Goal: Navigation & Orientation: Find specific page/section

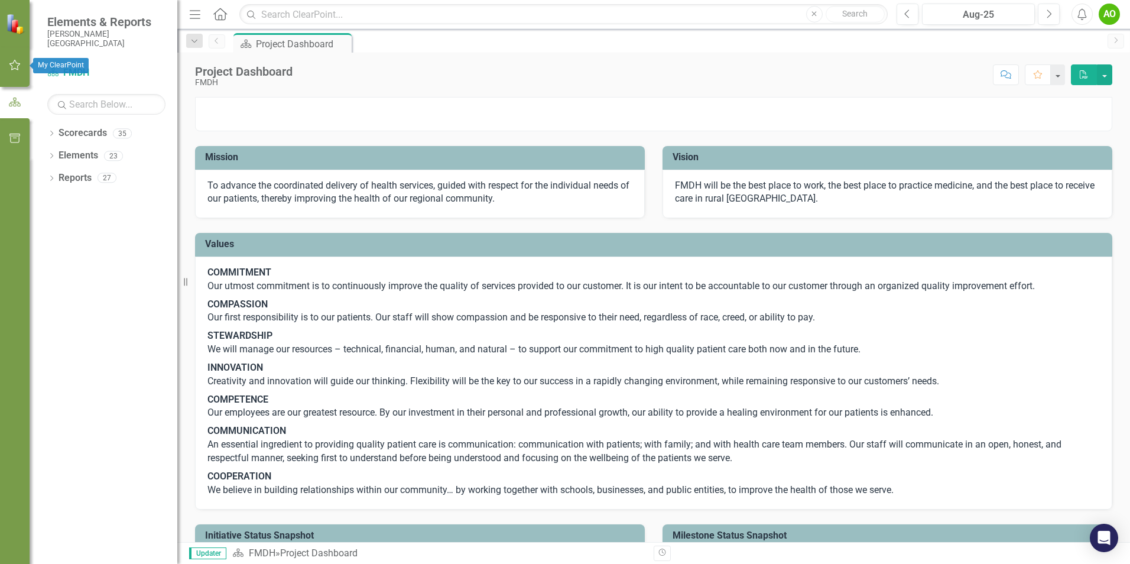
click at [12, 64] on icon "button" at bounding box center [14, 65] width 11 height 11
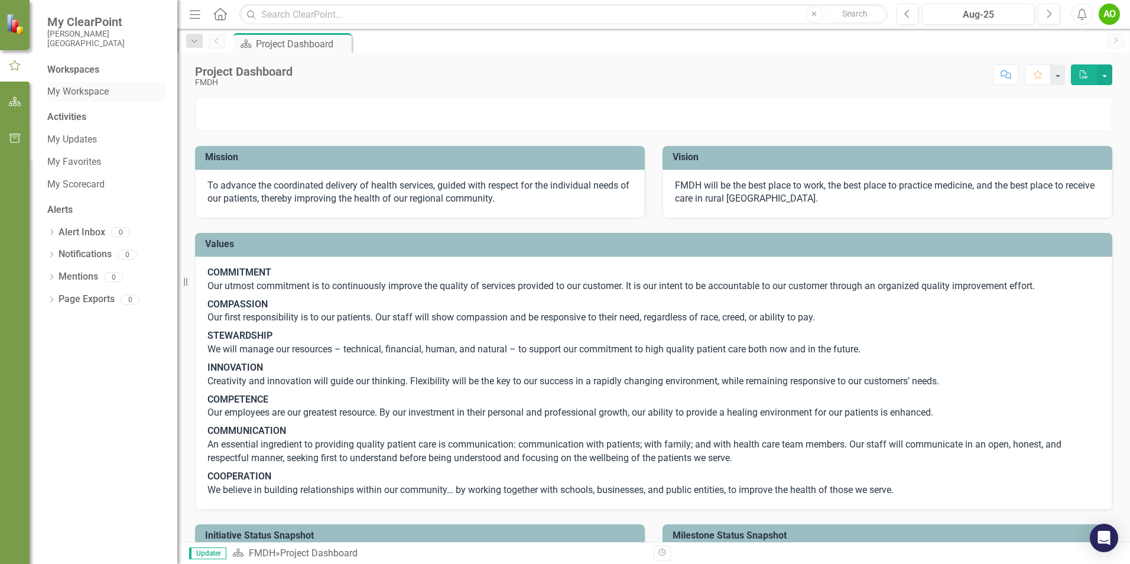
click at [72, 87] on link "My Workspace" at bounding box center [106, 92] width 118 height 14
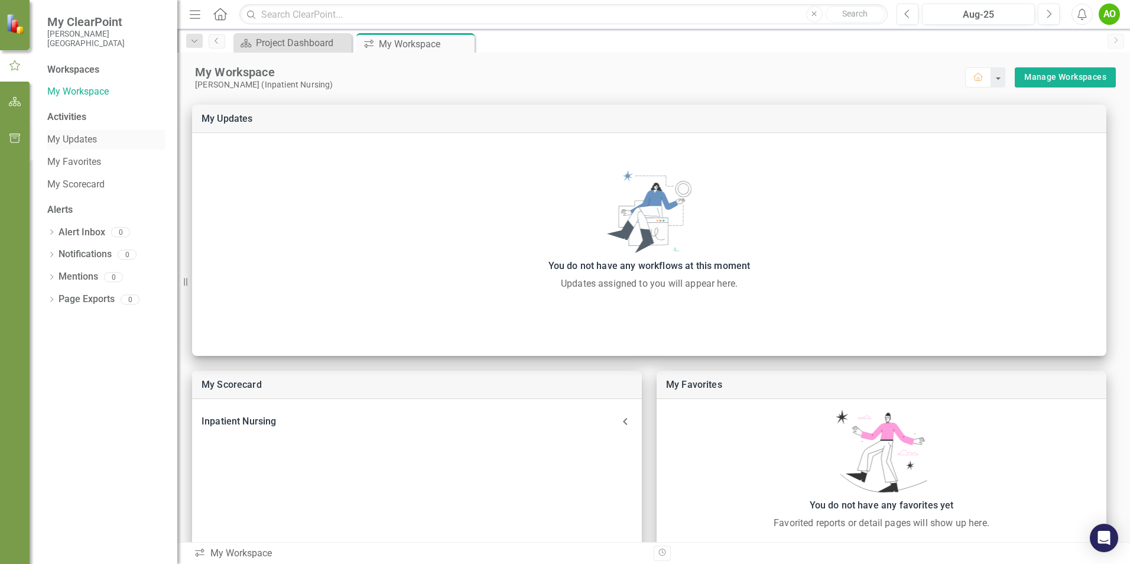
click at [70, 139] on link "My Updates" at bounding box center [106, 140] width 118 height 14
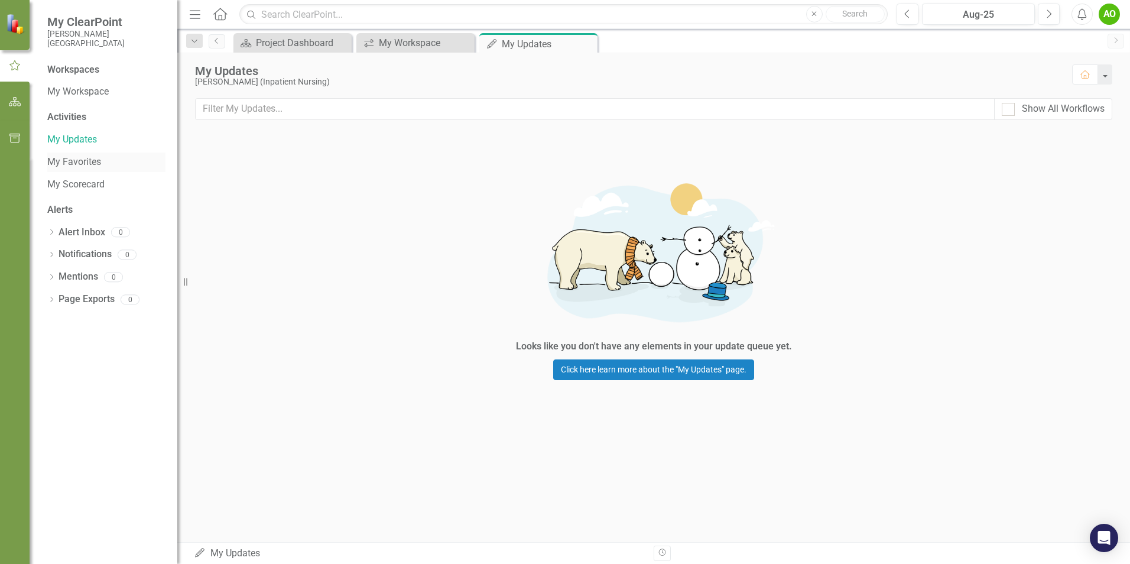
click at [61, 162] on link "My Favorites" at bounding box center [106, 162] width 118 height 14
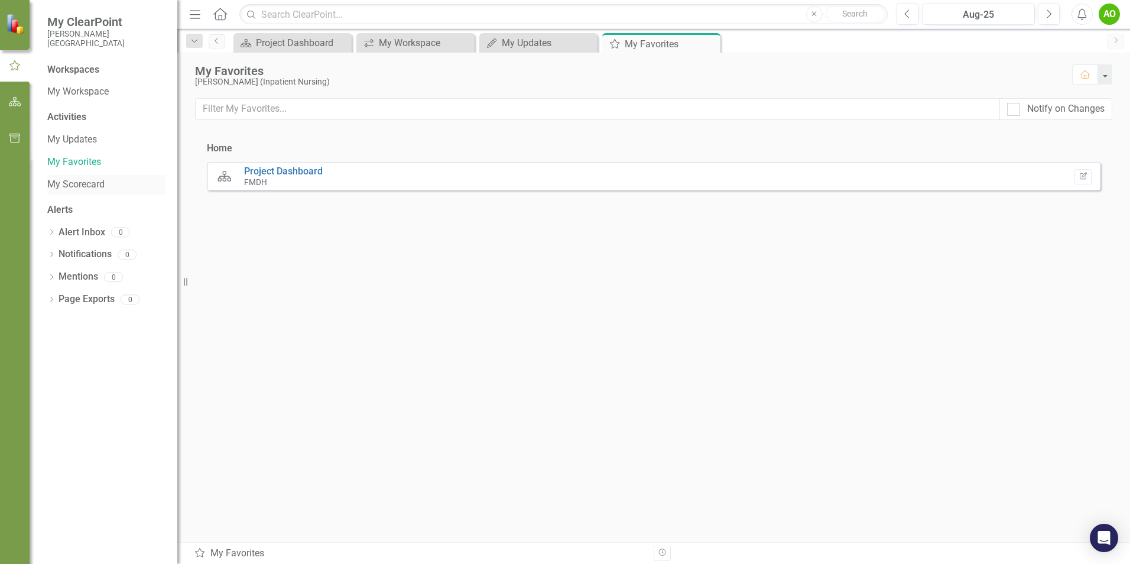
click at [61, 183] on link "My Scorecard" at bounding box center [106, 185] width 118 height 14
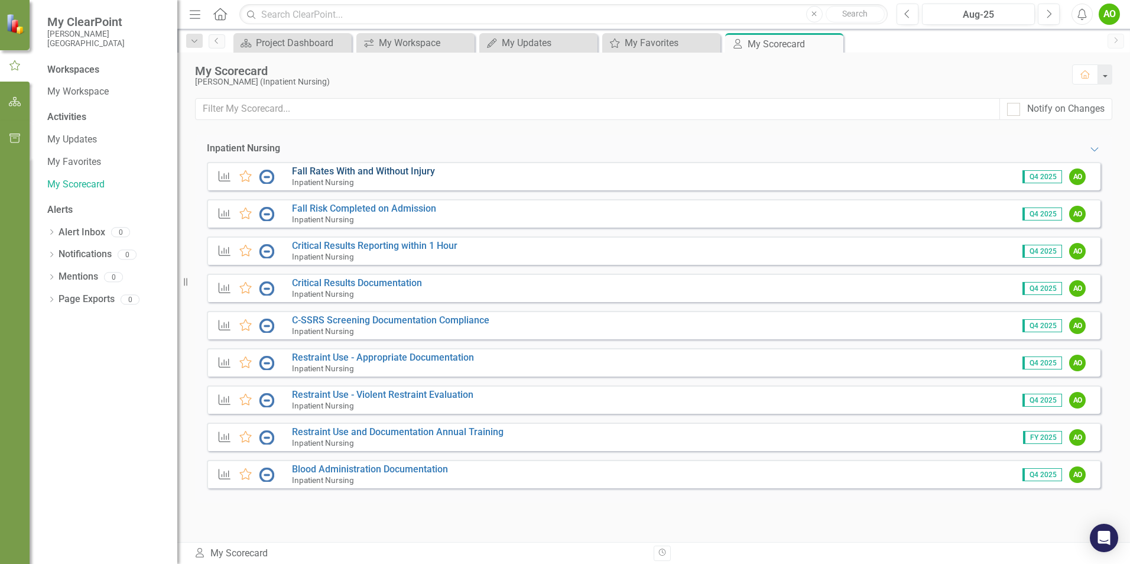
click at [325, 168] on link "Fall Rates With and Without Injury" at bounding box center [363, 171] width 143 height 11
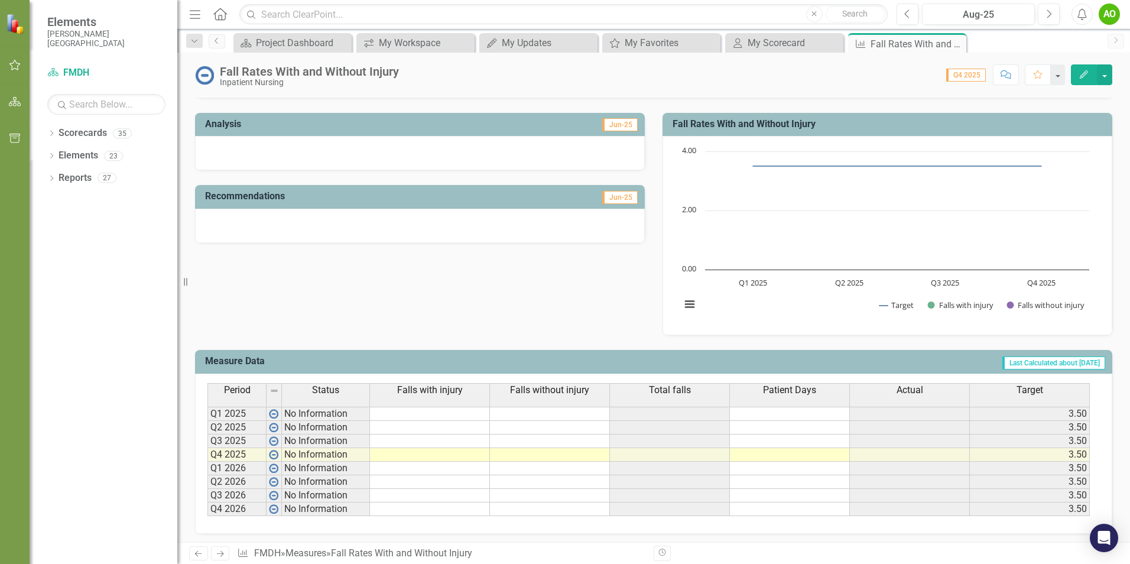
scroll to position [225, 0]
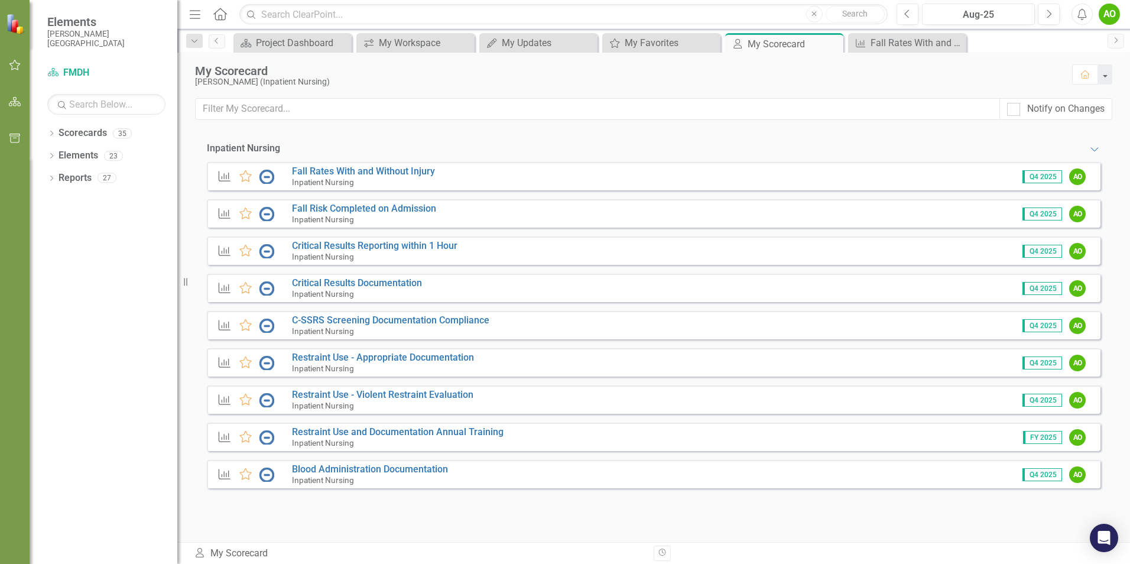
click at [317, 292] on small "Inpatient Nursing" at bounding box center [323, 293] width 62 height 9
click at [398, 468] on link "Blood Administration Documentation" at bounding box center [370, 468] width 156 height 11
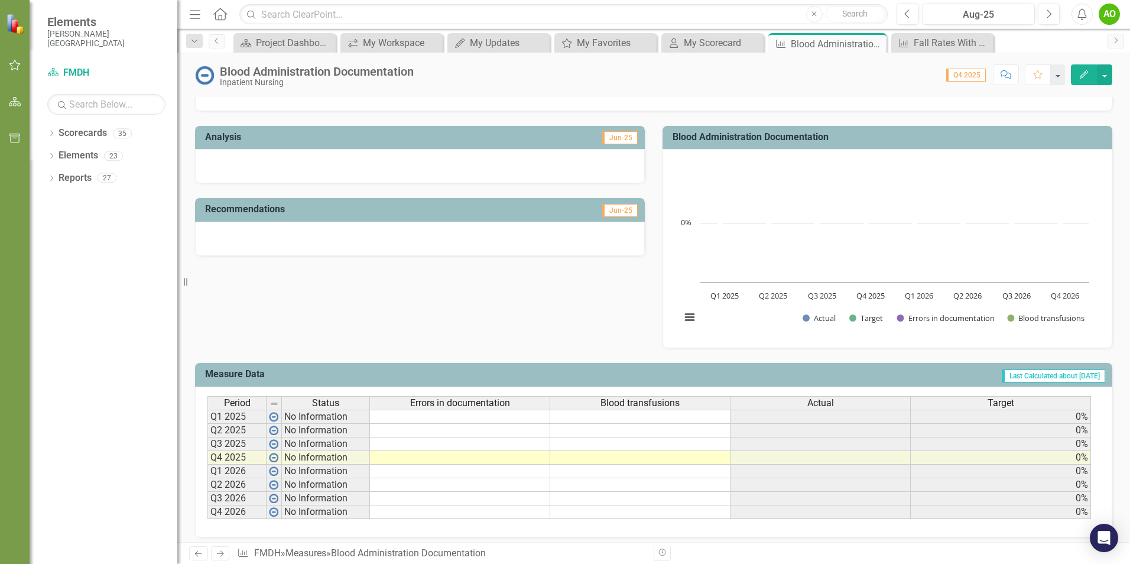
scroll to position [216, 0]
